Goal: Information Seeking & Learning: Understand process/instructions

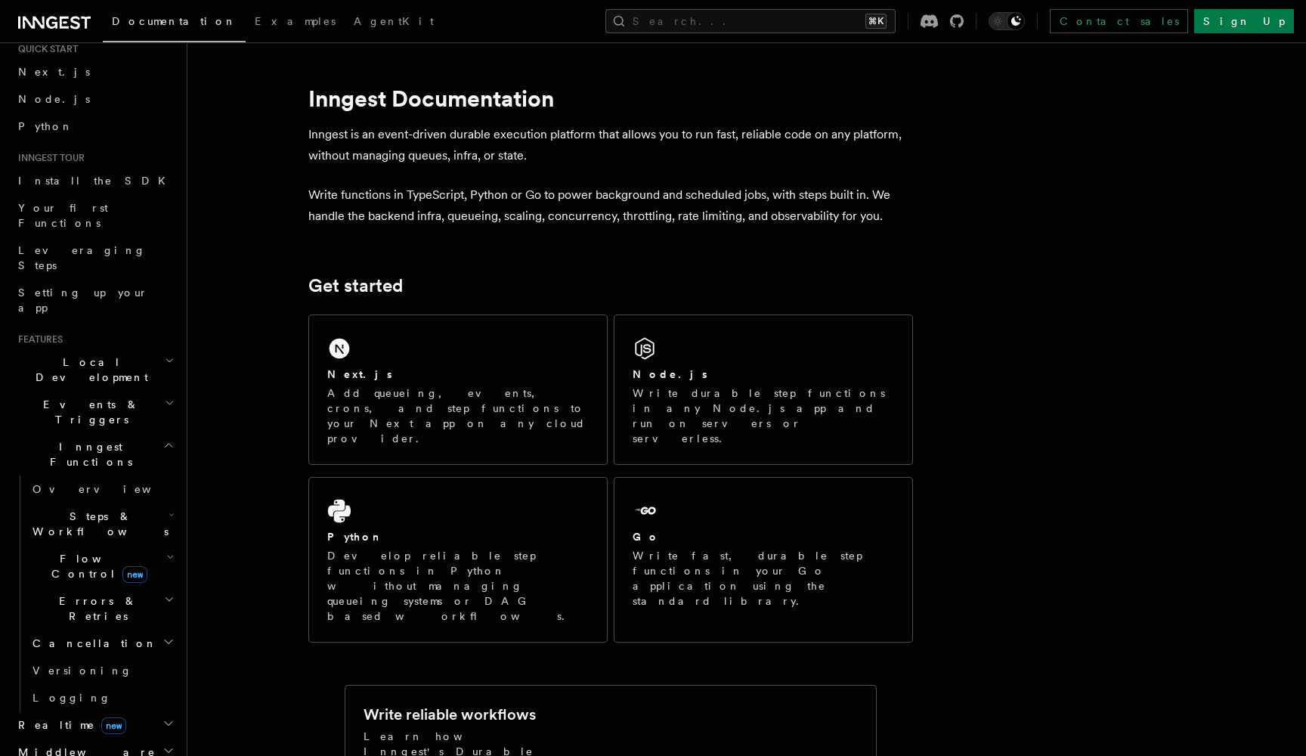
scroll to position [91, 0]
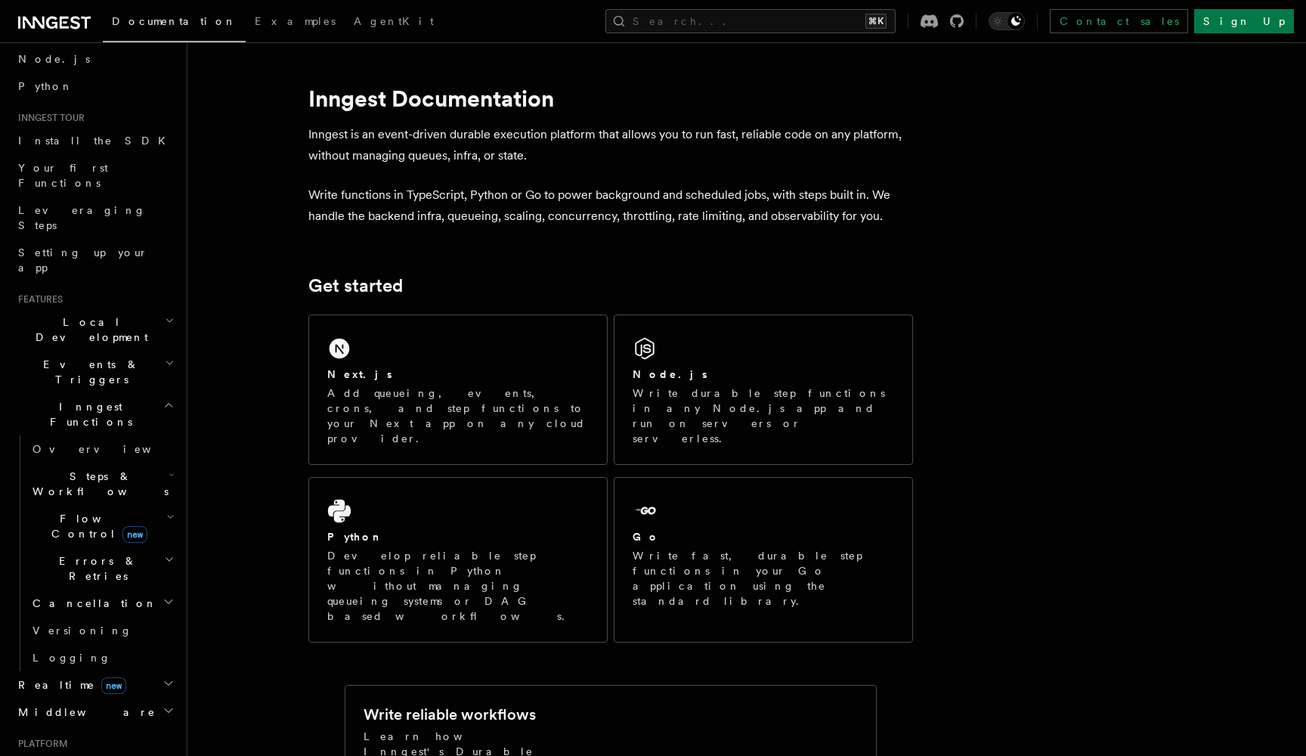
click at [171, 469] on icon "button" at bounding box center [172, 475] width 6 height 12
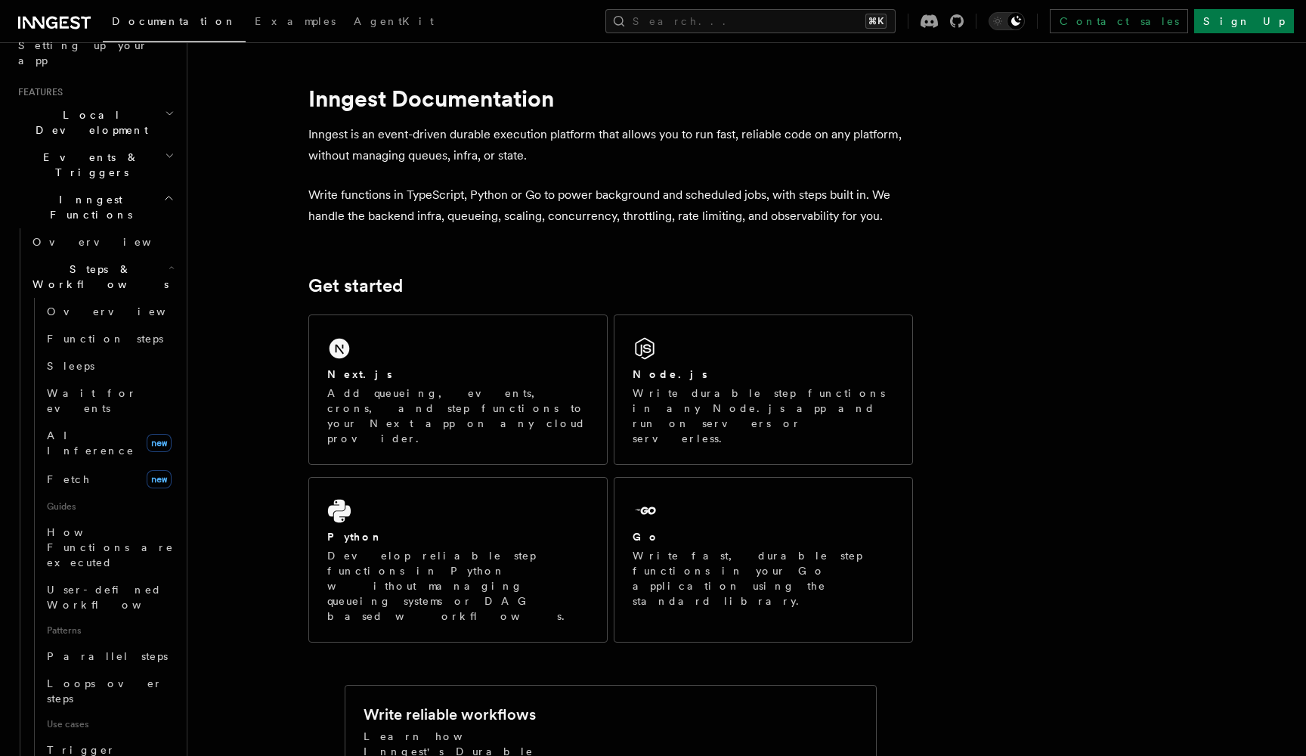
scroll to position [300, 0]
click at [100, 330] on span "Function steps" at bounding box center [105, 336] width 116 height 12
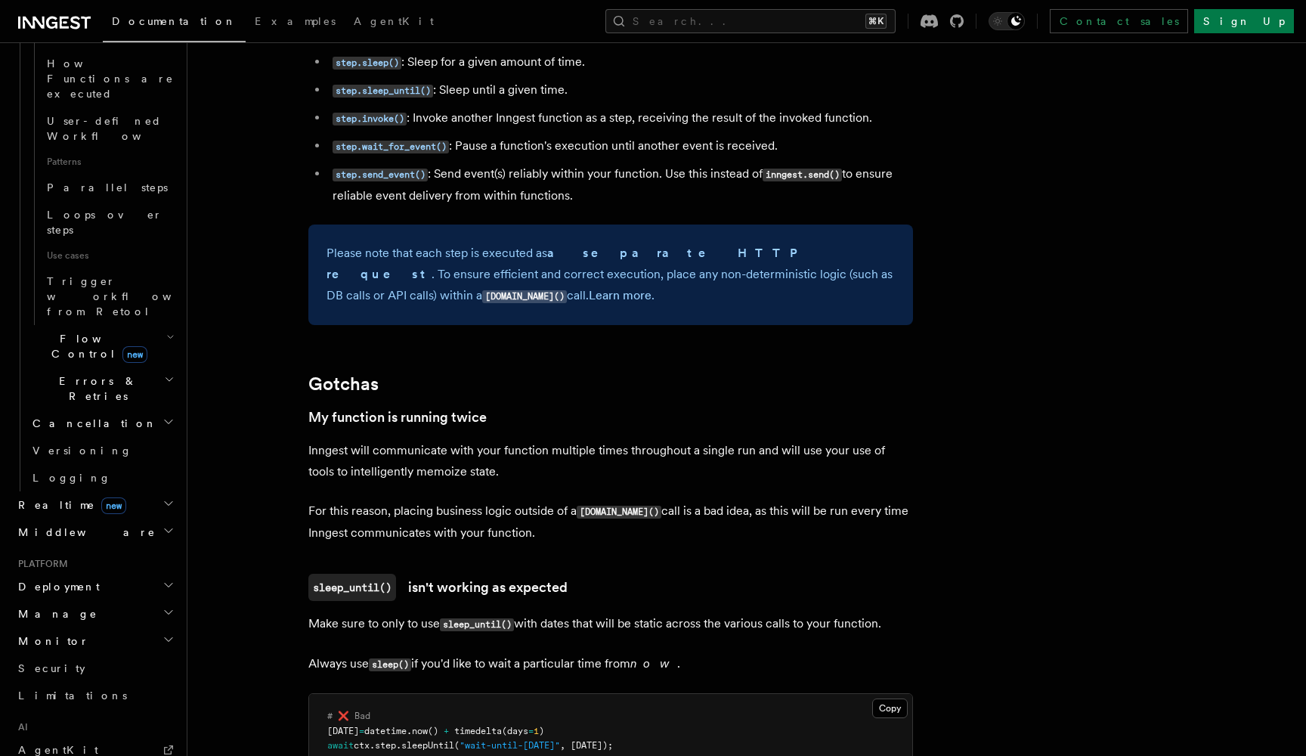
scroll to position [771, 0]
click at [170, 574] on icon "button" at bounding box center [168, 580] width 12 height 12
click at [170, 579] on icon "button" at bounding box center [169, 581] width 8 height 4
click at [170, 602] on icon "button" at bounding box center [168, 608] width 12 height 12
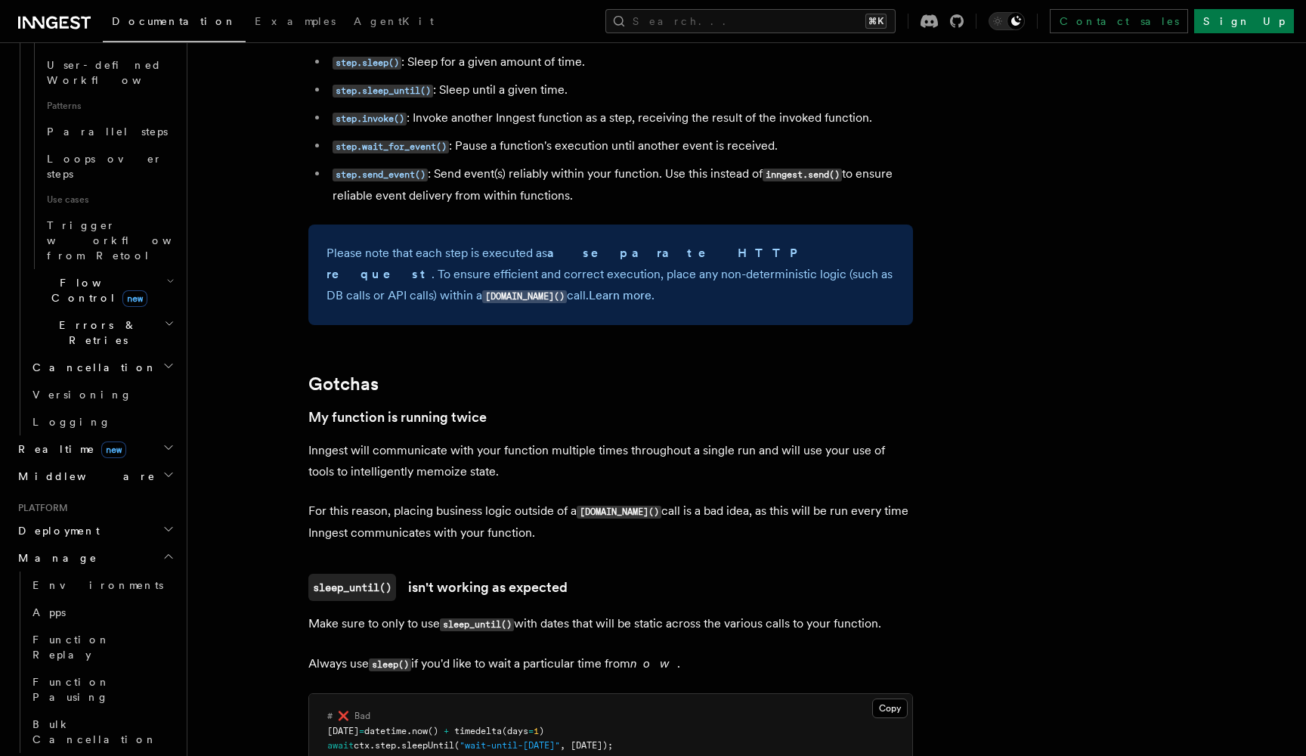
scroll to position [824, 0]
click at [83, 576] on span "Environments" at bounding box center [97, 583] width 131 height 15
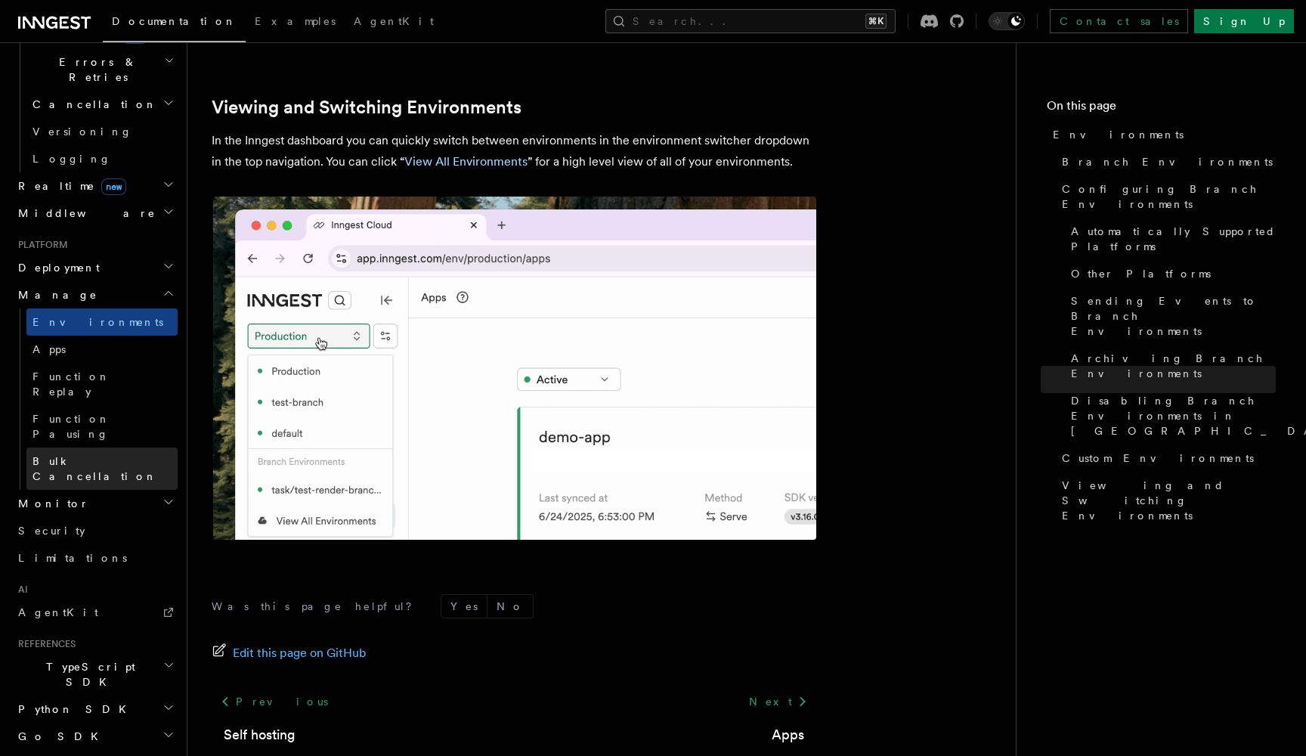
scroll to position [514, 0]
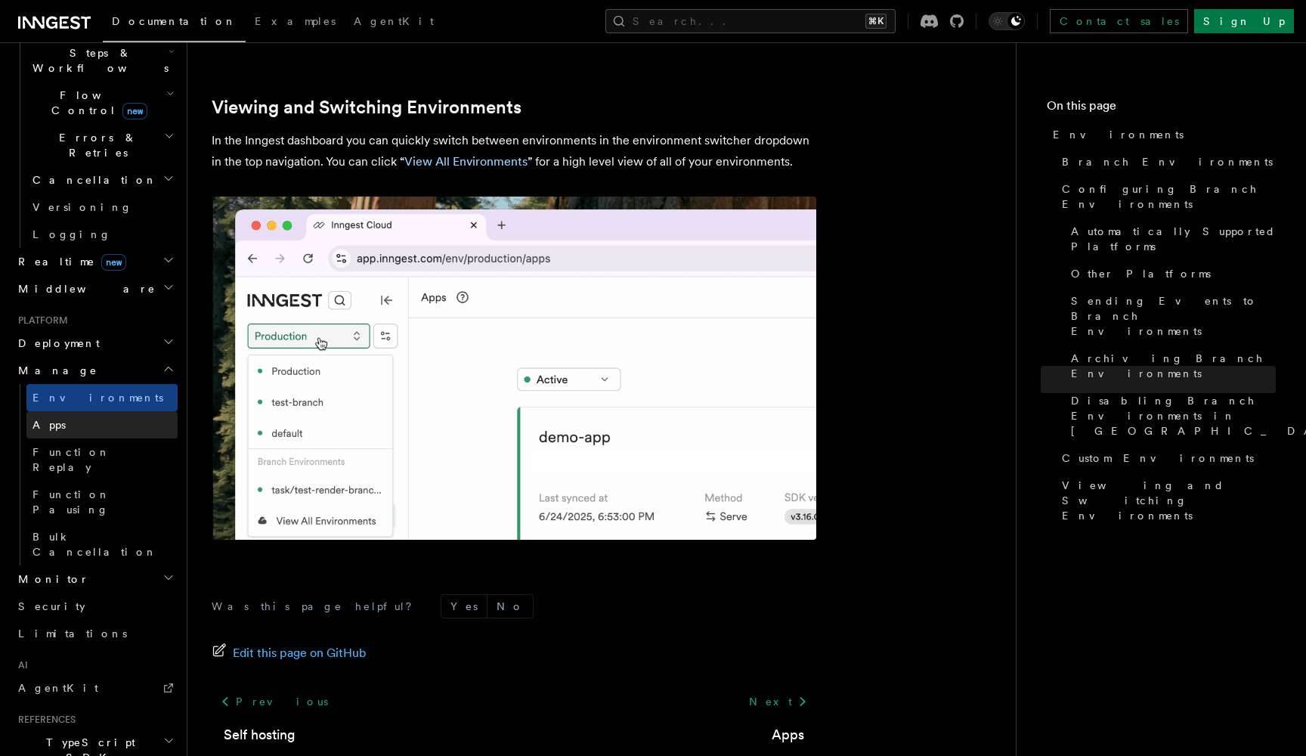
click at [104, 411] on link "Apps" at bounding box center [101, 424] width 151 height 27
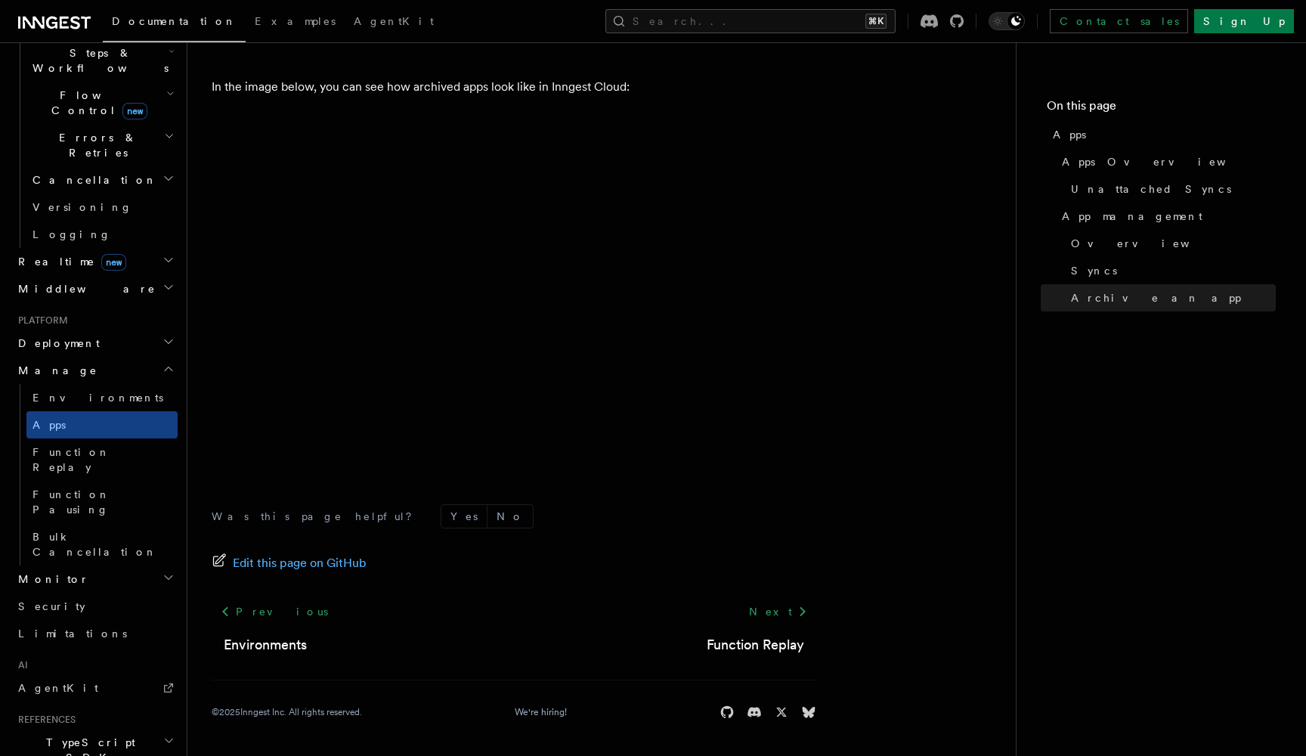
scroll to position [4159, 0]
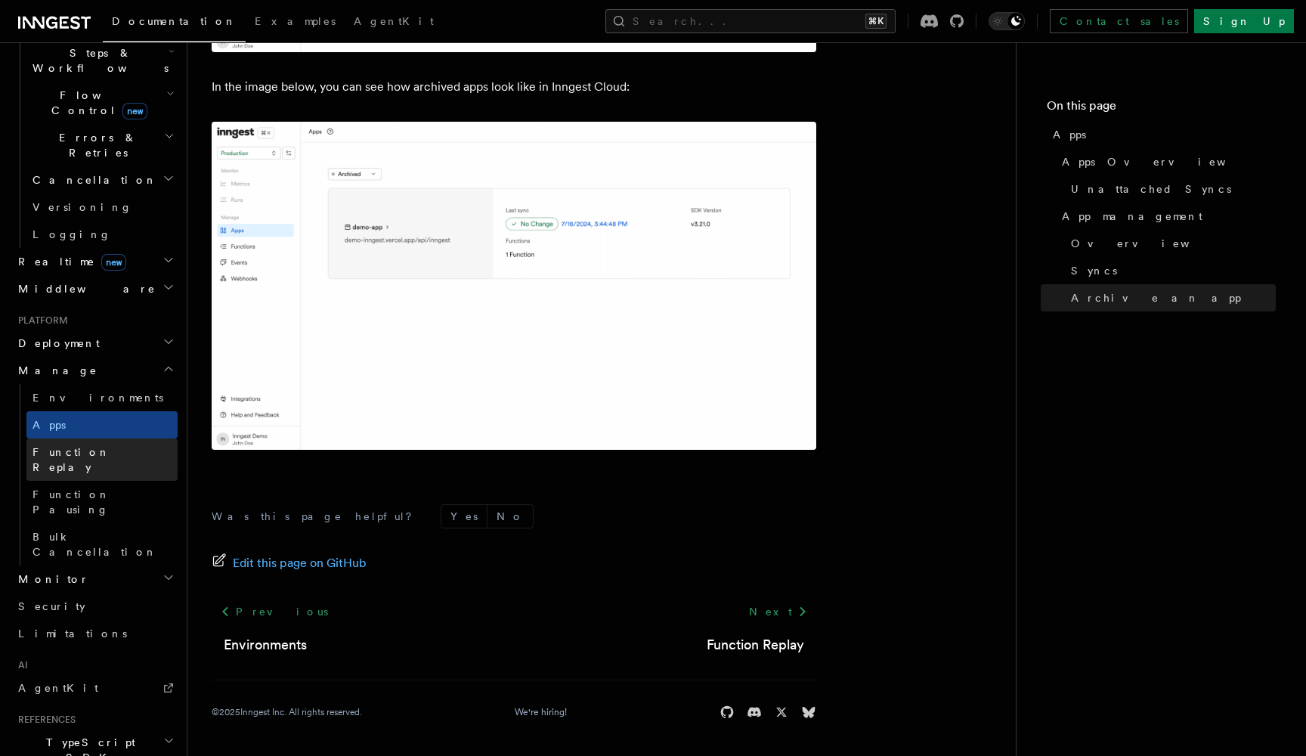
click at [143, 438] on link "Function Replay" at bounding box center [101, 459] width 151 height 42
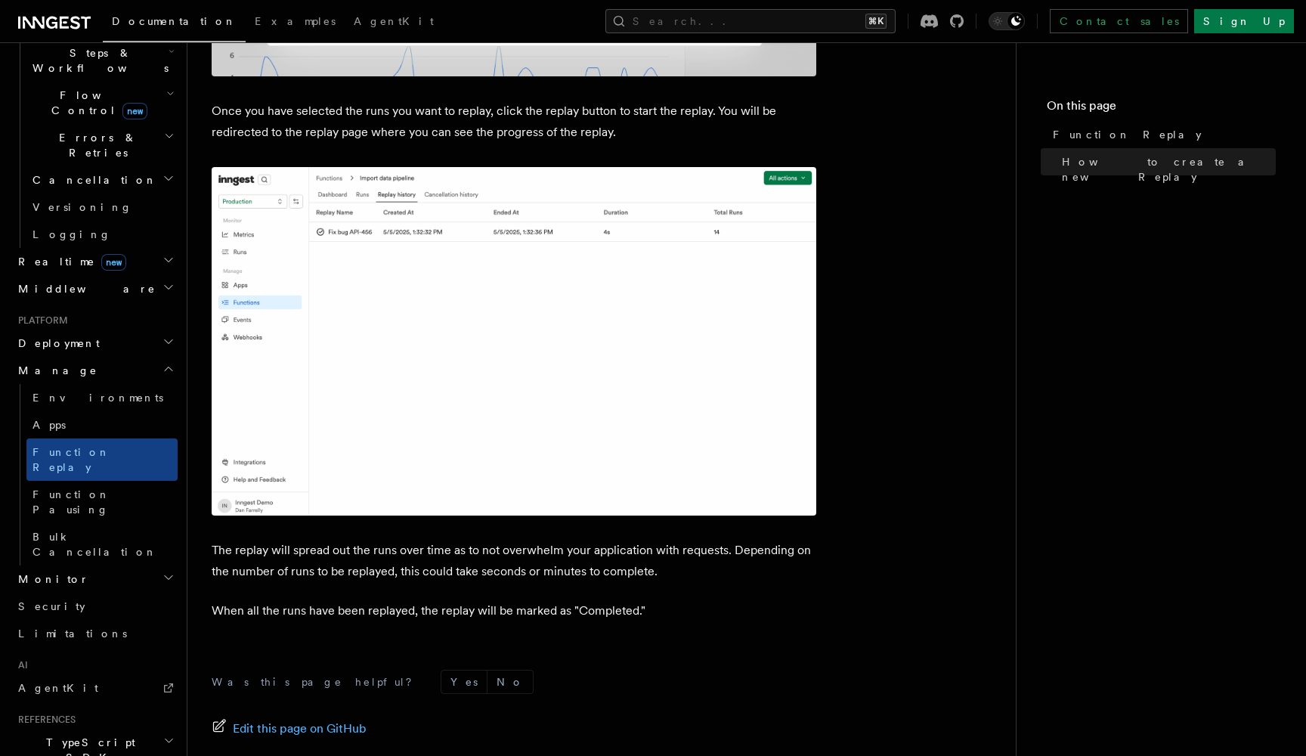
scroll to position [2281, 0]
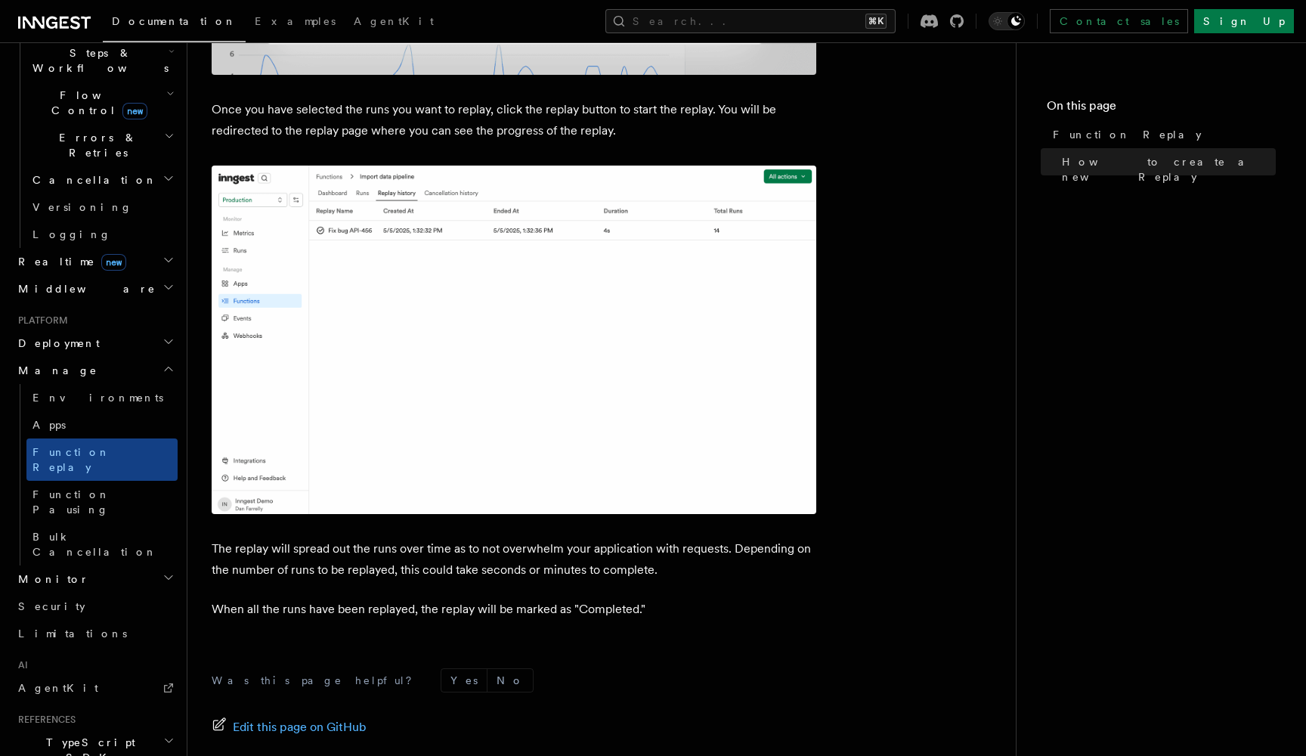
click at [165, 571] on icon "button" at bounding box center [168, 577] width 12 height 12
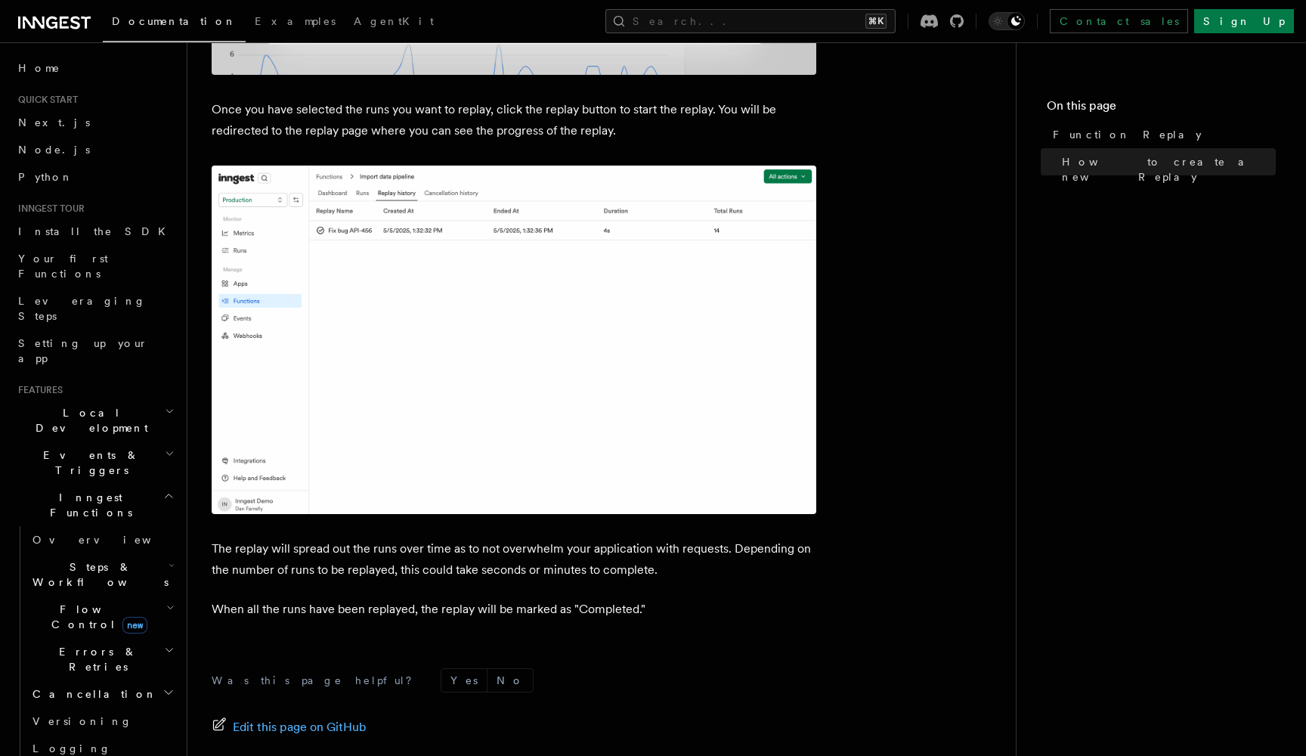
scroll to position [0, 0]
click at [164, 553] on h2 "Steps & Workflows" at bounding box center [101, 574] width 151 height 42
click at [84, 630] on span "Function steps" at bounding box center [105, 636] width 116 height 12
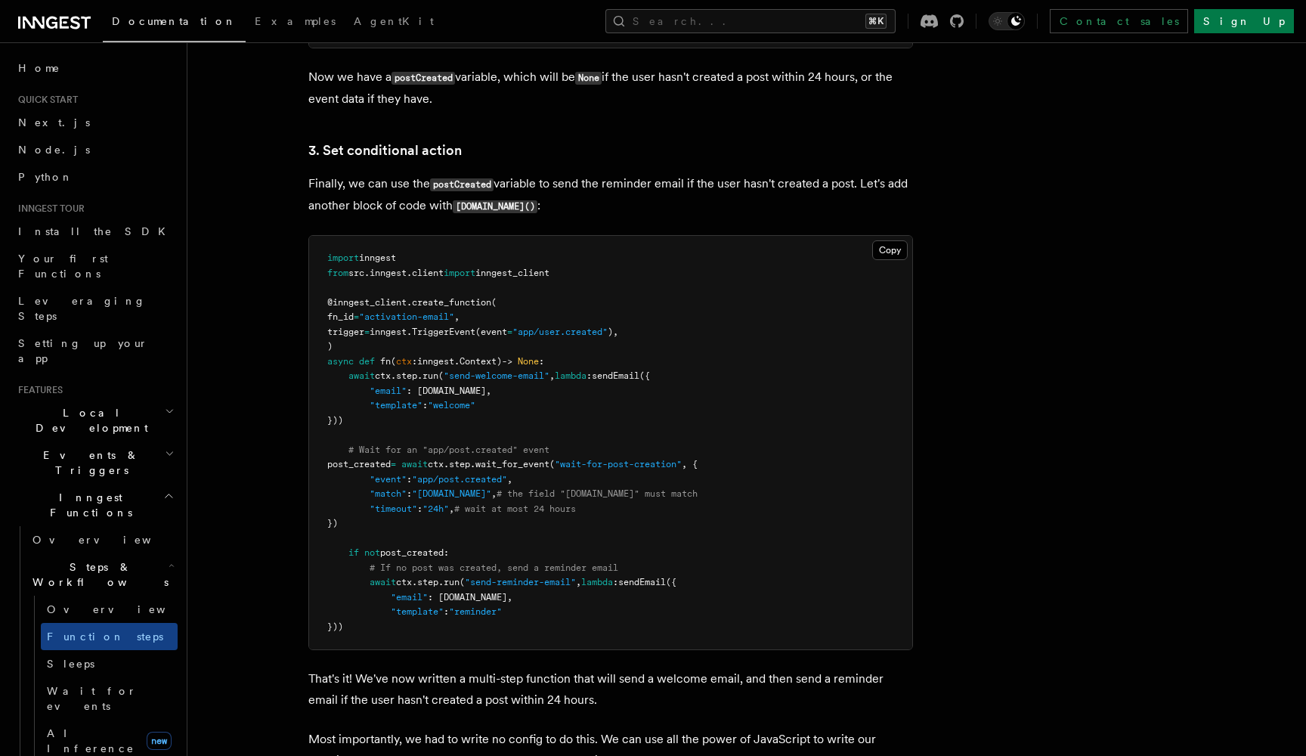
scroll to position [1977, 0]
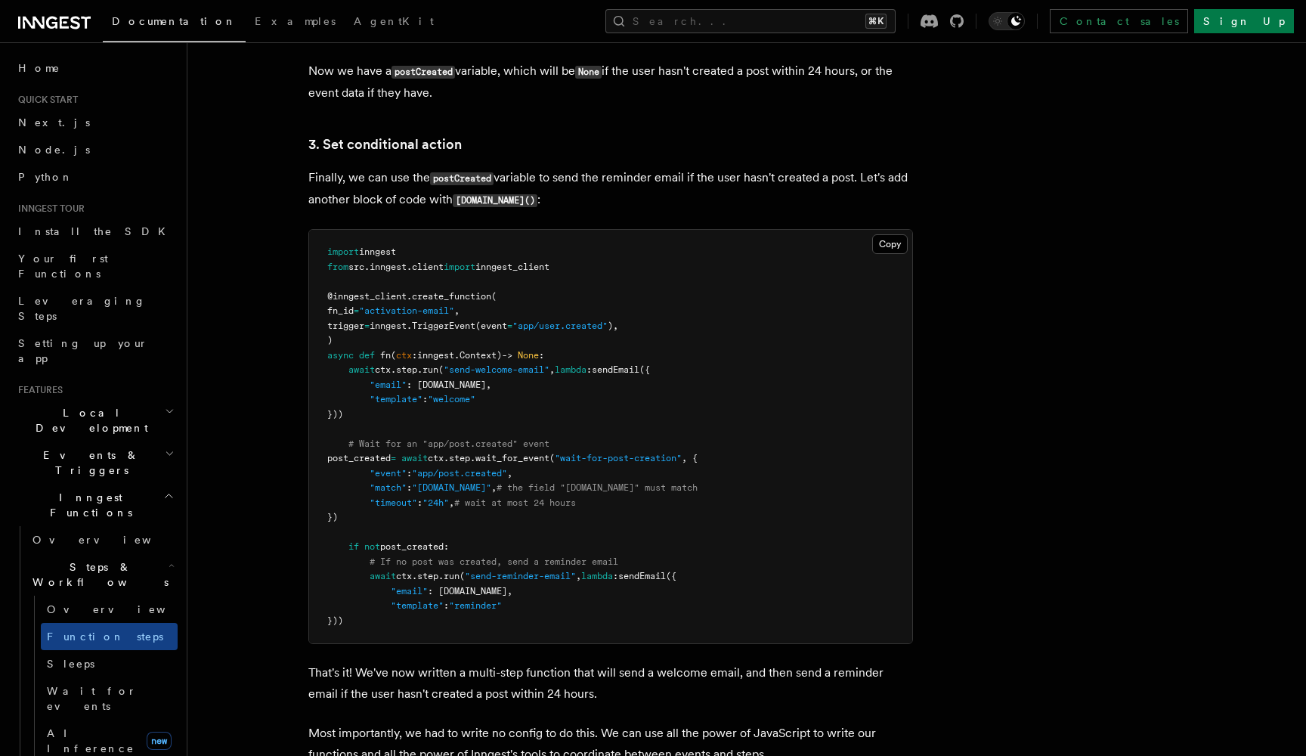
click at [636, 453] on span ""wait-for-post-creation"" at bounding box center [618, 458] width 127 height 11
drag, startPoint x: 513, startPoint y: 447, endPoint x: 419, endPoint y: 444, distance: 93.8
click at [419, 444] on pre "import inngest from src . inngest . client import inngest_client @inngest_clien…" at bounding box center [610, 436] width 603 height 413
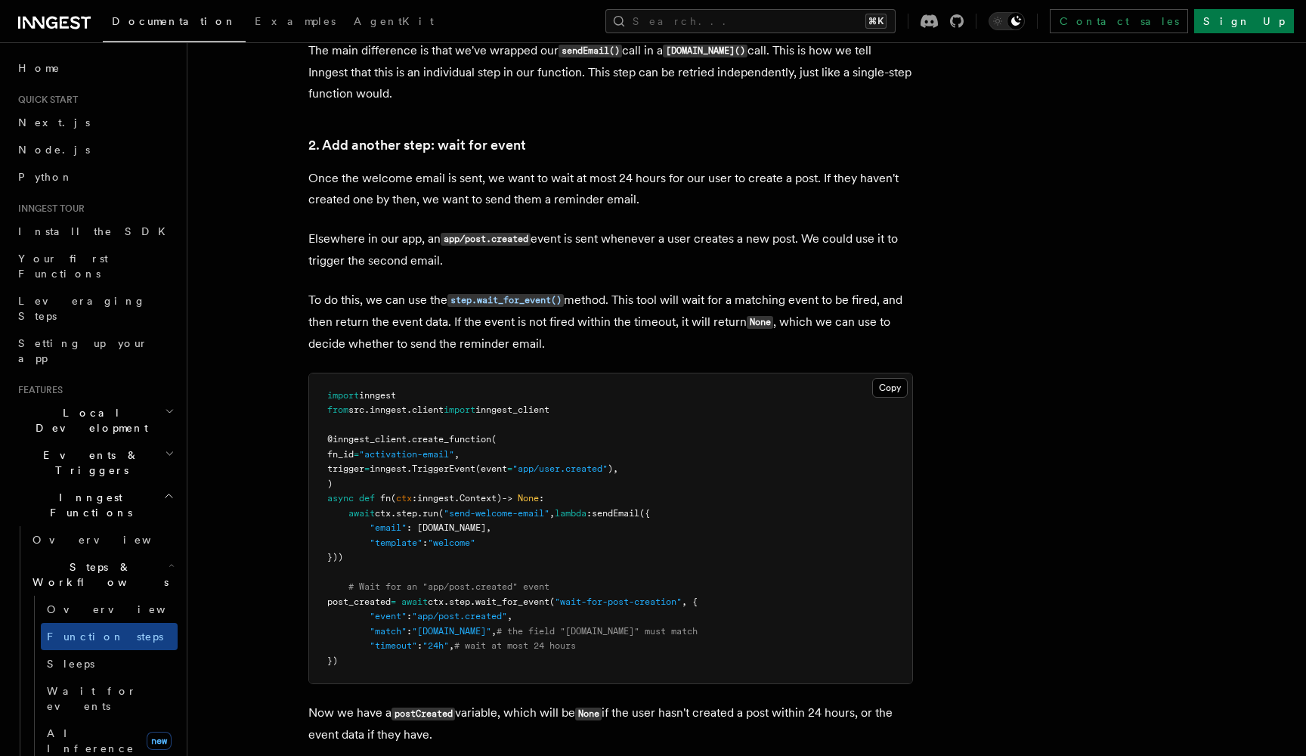
scroll to position [1323, 0]
